Goal: Navigation & Orientation: Find specific page/section

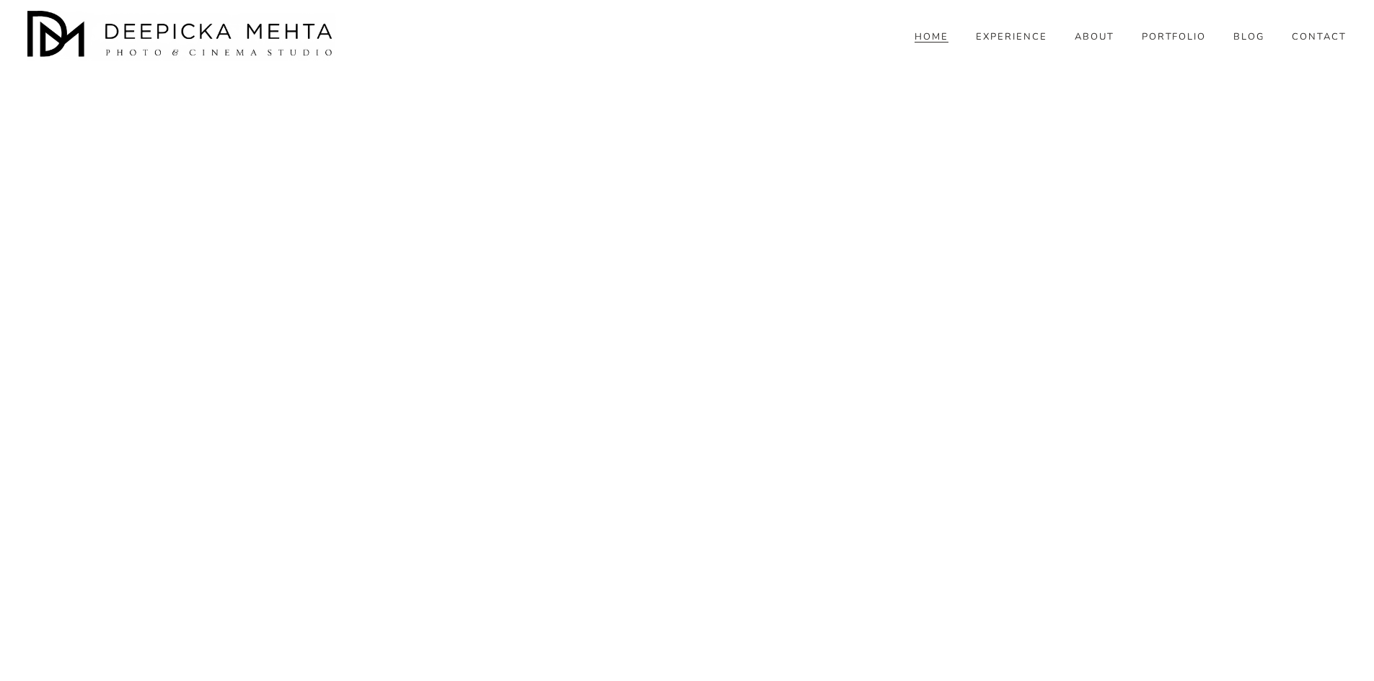
scroll to position [5682, 0]
click at [979, 40] on div "HOME EXPERIENCE ABOUT PORTFOLIO BLOG" at bounding box center [686, 36] width 1319 height 50
click at [991, 43] on link "EXPERIENCE" at bounding box center [1011, 36] width 71 height 13
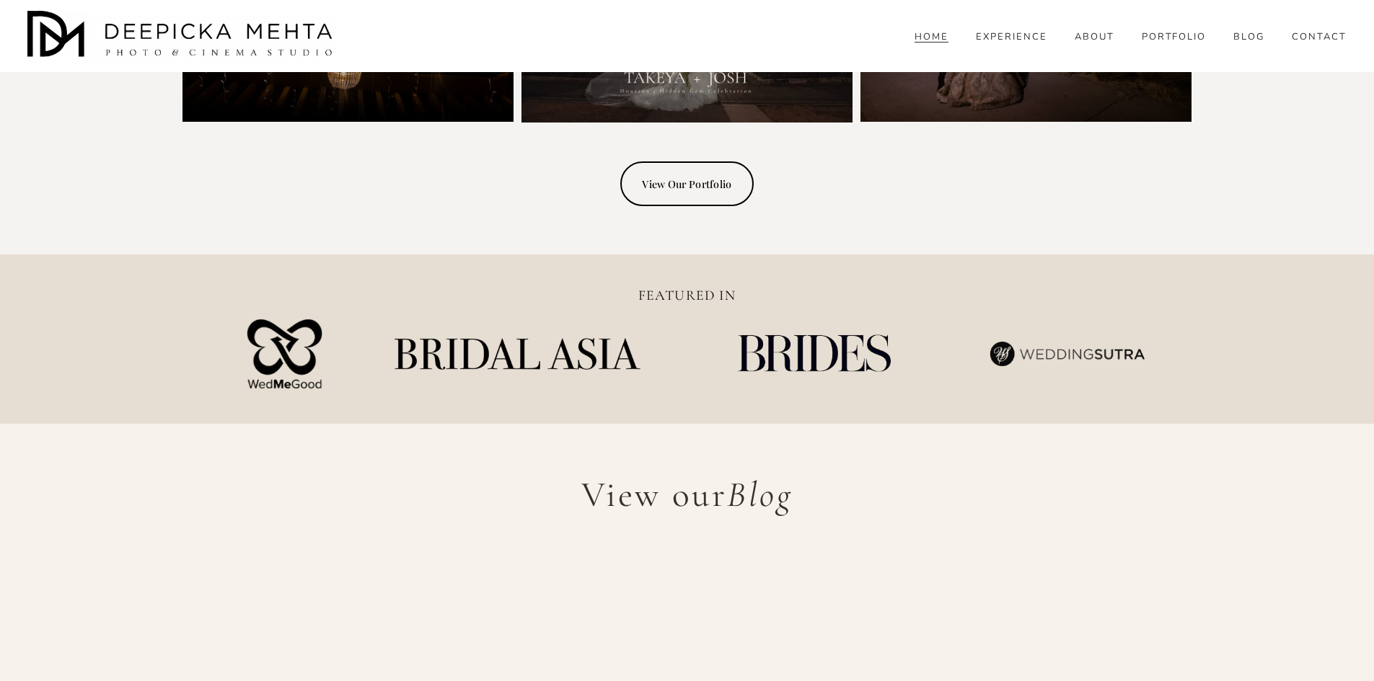
scroll to position [4095, 0]
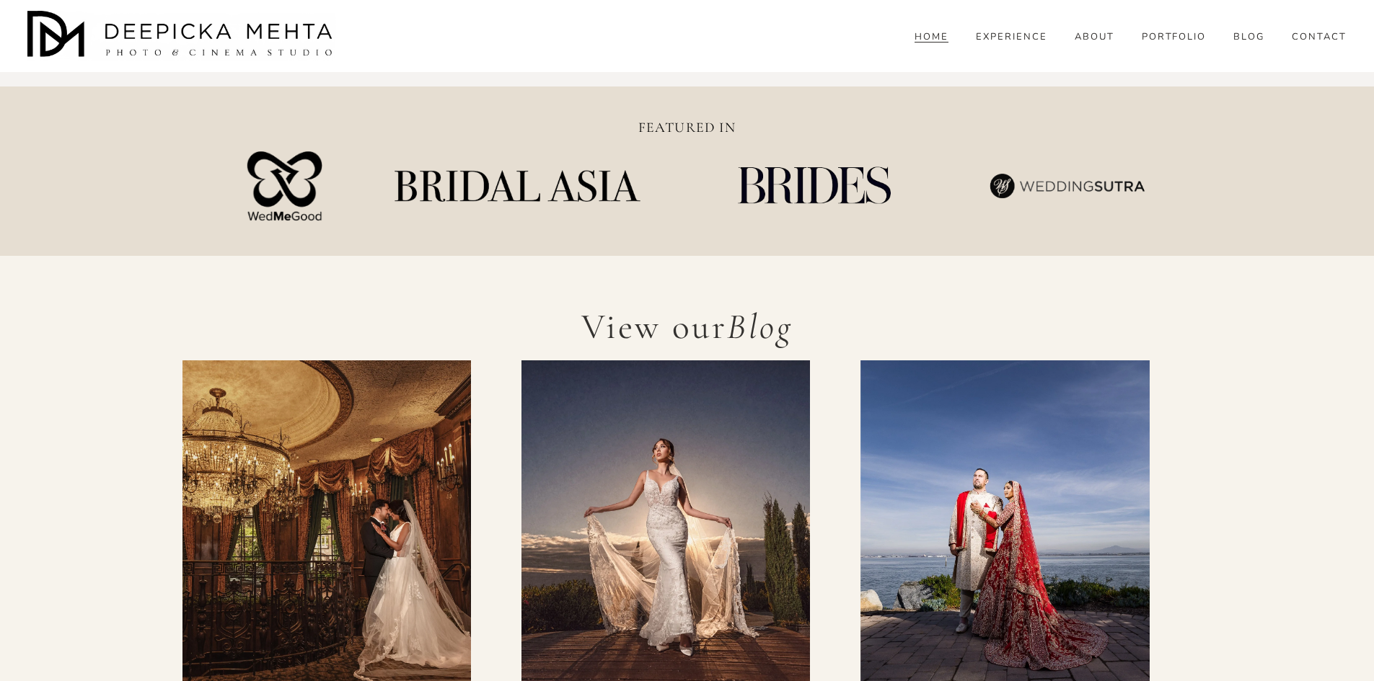
scroll to position [4672, 0]
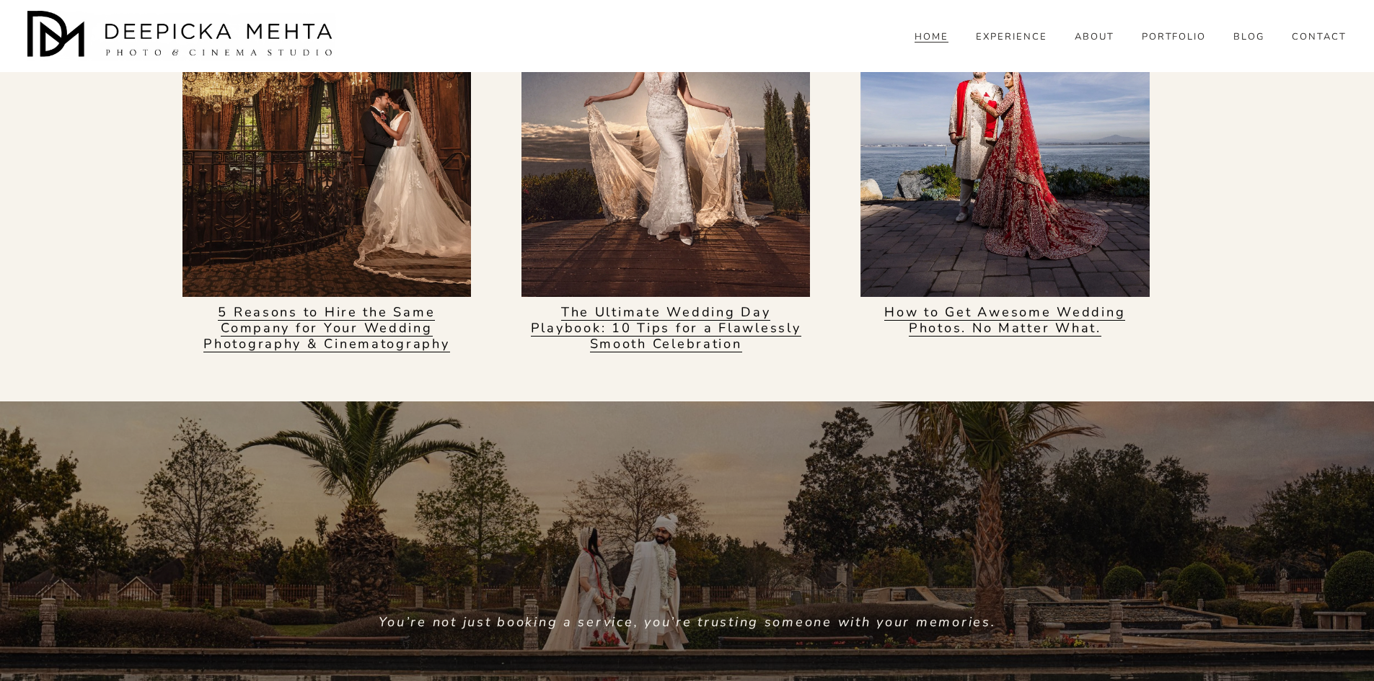
click at [1024, 43] on link "EXPERIENCE" at bounding box center [1011, 36] width 71 height 13
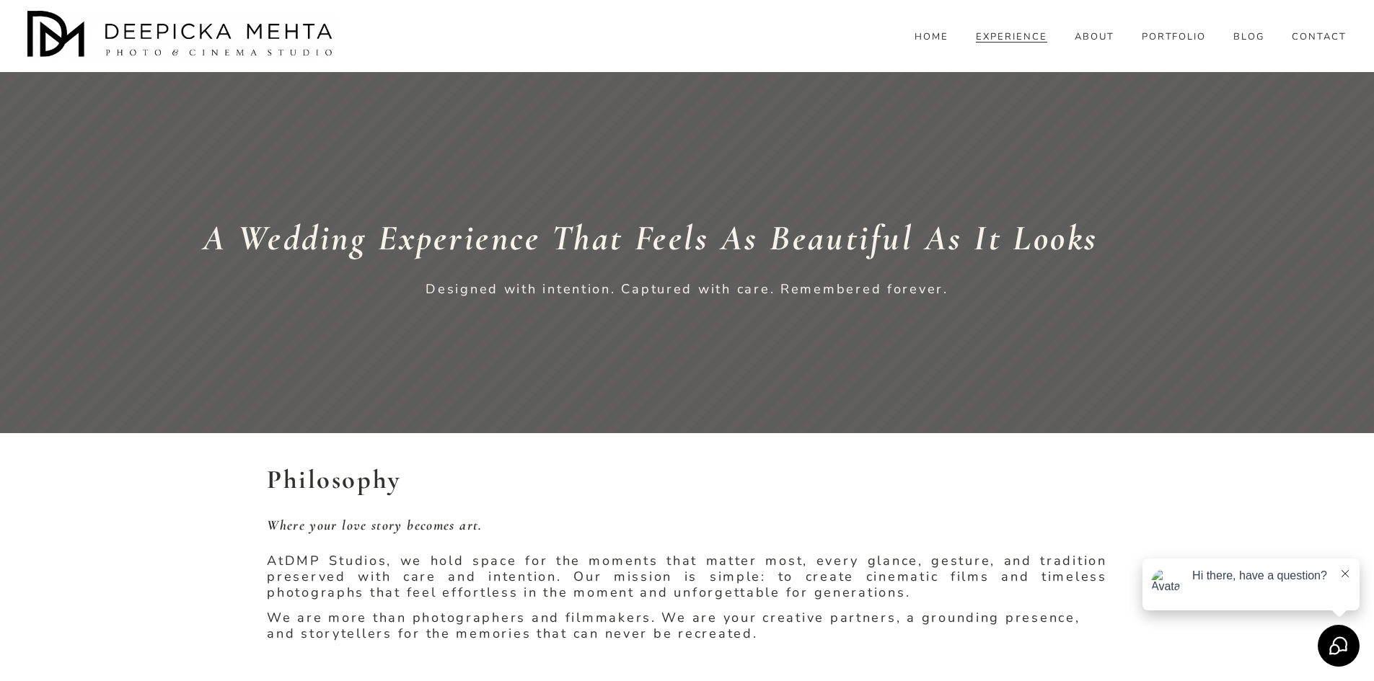
drag, startPoint x: 978, startPoint y: 371, endPoint x: 995, endPoint y: 370, distance: 17.4
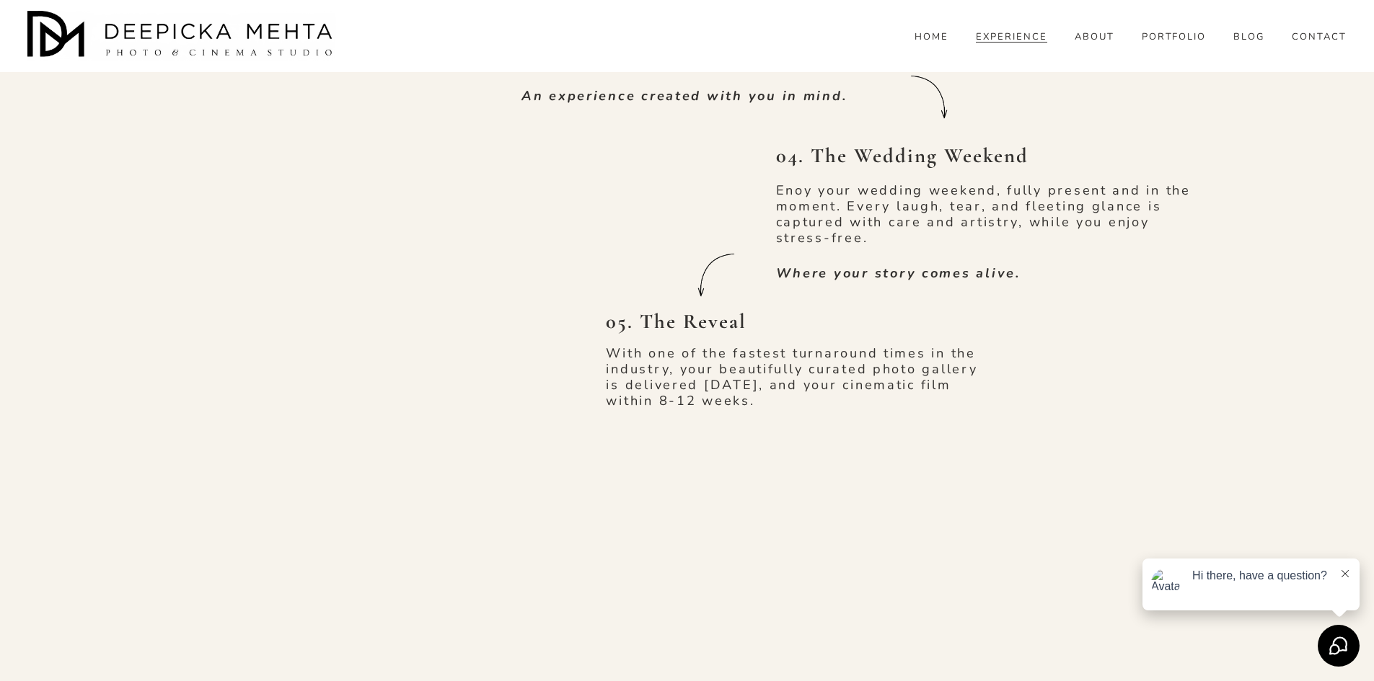
scroll to position [1442, 0]
